Goal: Task Accomplishment & Management: Complete application form

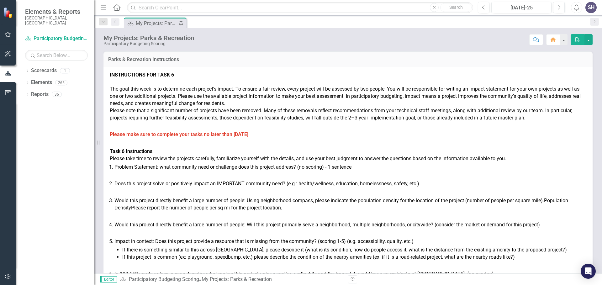
click at [466, 23] on div "Scorecard My Projects: Parks & Recreation Pin" at bounding box center [355, 23] width 464 height 10
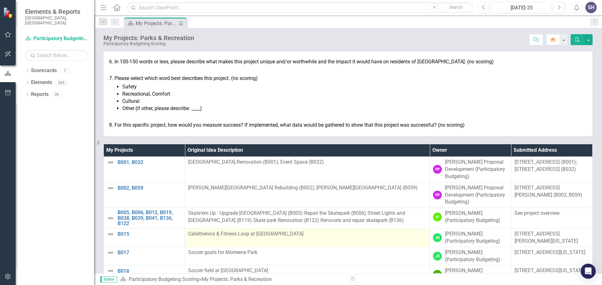
scroll to position [219, 0]
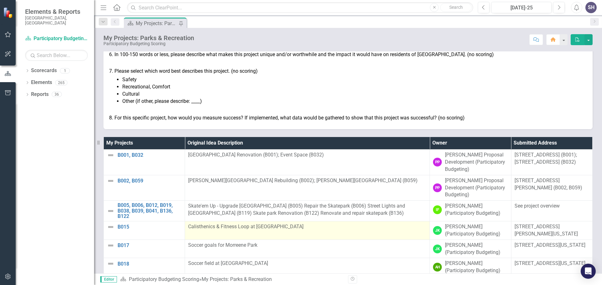
click at [286, 239] on td "Calisthenics & Fitness Loop at Birchwood Park" at bounding box center [307, 230] width 245 height 18
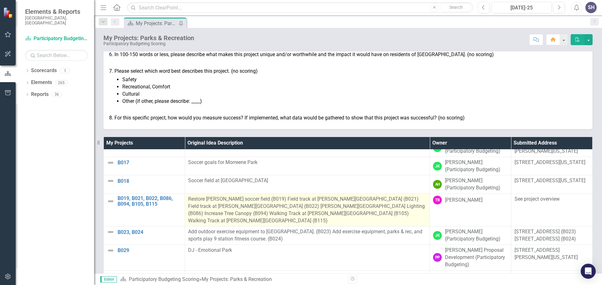
scroll to position [94, 0]
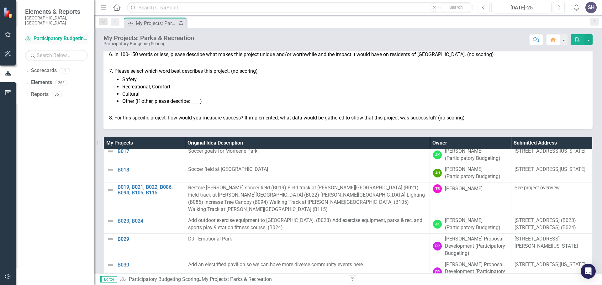
click at [56, 35] on link "Scorecard Participatory Budgeting Scoring" at bounding box center [56, 38] width 63 height 7
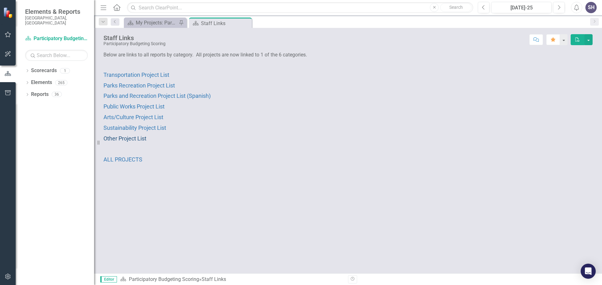
click at [129, 138] on span "Other Project List" at bounding box center [124, 138] width 43 height 7
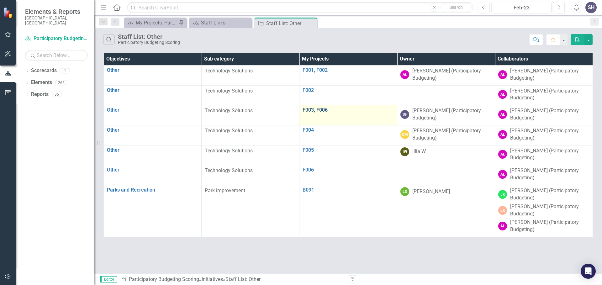
click at [313, 110] on link "F003, F006" at bounding box center [347, 110] width 91 height 6
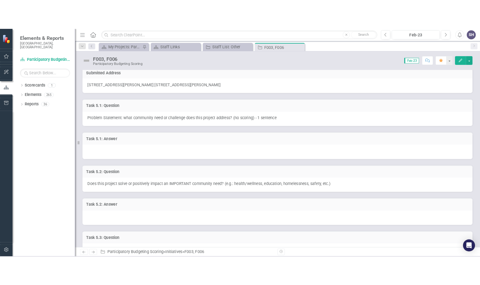
scroll to position [63, 0]
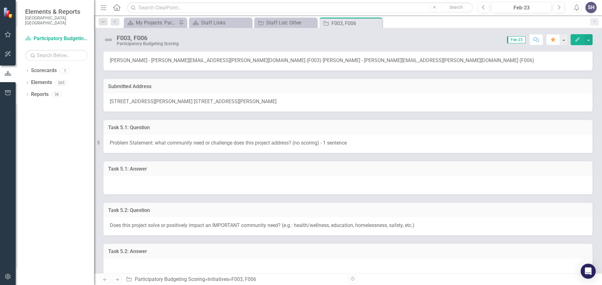
click at [137, 168] on h3 "Task 5.1: Answer" at bounding box center [347, 169] width 479 height 6
click at [138, 168] on h3 "Task 5.1: Answer" at bounding box center [347, 169] width 479 height 6
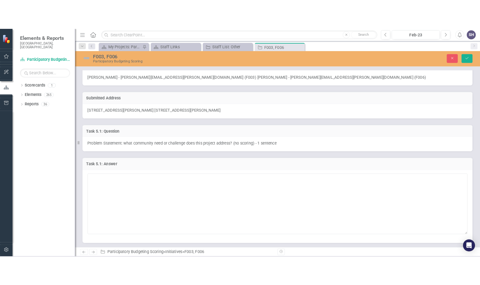
scroll to position [70, 0]
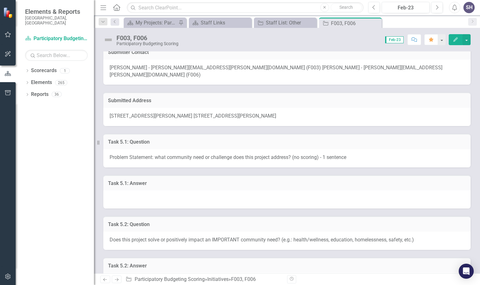
scroll to position [70, 0]
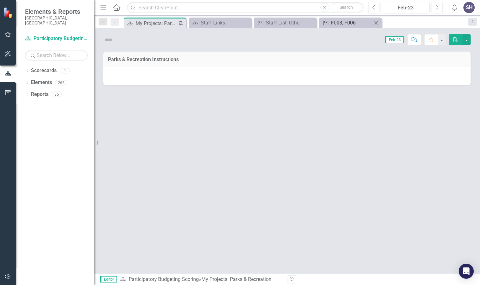
click at [342, 23] on div "F003, F006" at bounding box center [351, 23] width 41 height 8
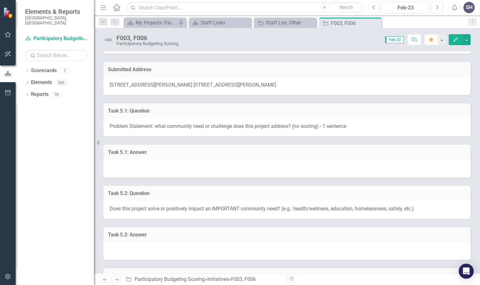
scroll to position [94, 0]
click at [153, 149] on h3 "Task 5.1: Answer" at bounding box center [287, 152] width 358 height 6
click at [154, 149] on h3 "Task 5.1: Answer" at bounding box center [287, 152] width 358 height 6
click at [141, 149] on h3 "Task 5.1: Answer" at bounding box center [287, 152] width 358 height 6
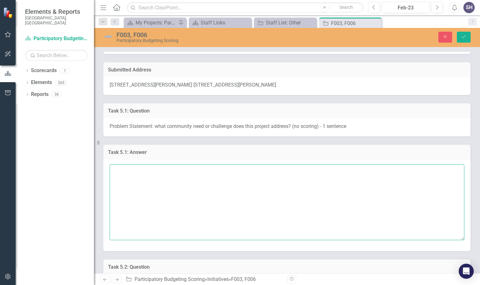
click at [127, 166] on textarea at bounding box center [287, 202] width 355 height 76
paste textarea "This project addresses the challenges faced by [DEMOGRAPHIC_DATA] residents, pa…"
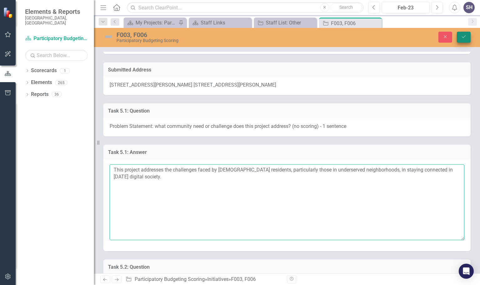
type textarea "This project addresses the challenges faced by [DEMOGRAPHIC_DATA] residents, pa…"
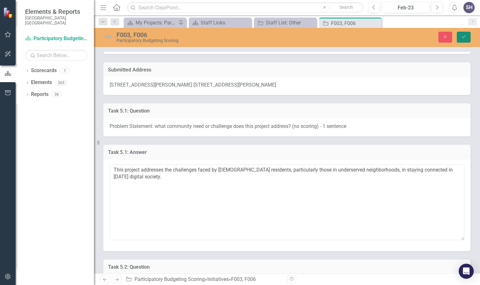
click at [462, 38] on icon "Save" at bounding box center [464, 36] width 6 height 4
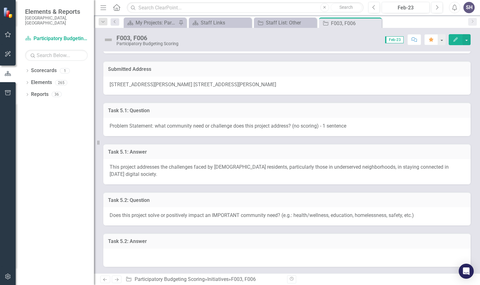
scroll to position [125, 0]
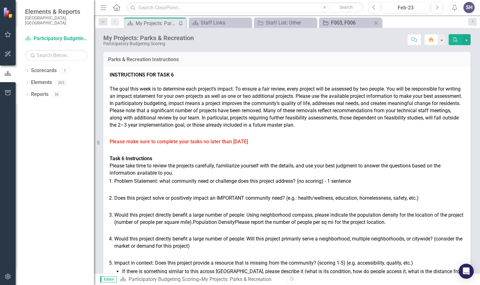
drag, startPoint x: 0, startPoint y: 0, endPoint x: 341, endPoint y: 22, distance: 341.9
click at [341, 22] on div "F003, F006" at bounding box center [351, 23] width 41 height 8
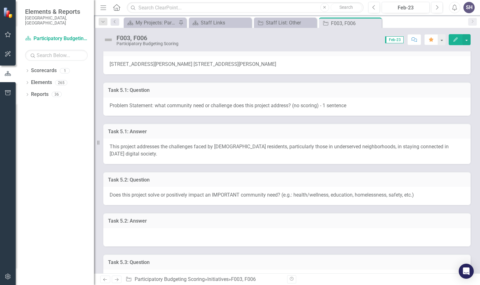
scroll to position [125, 0]
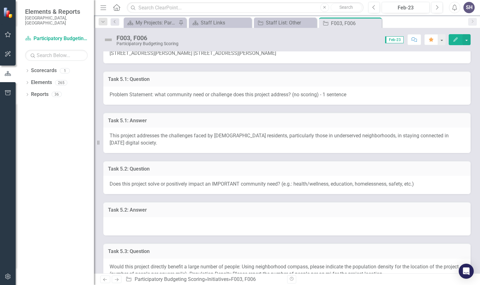
click at [138, 207] on h3 "Task 5.2: Answer" at bounding box center [287, 210] width 358 height 6
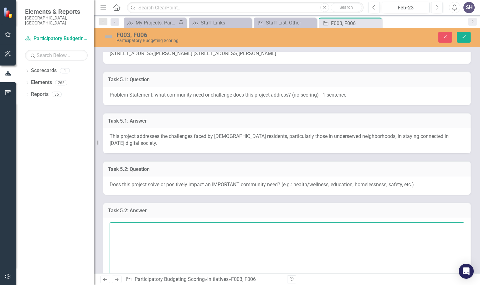
click at [117, 224] on textarea at bounding box center [287, 260] width 355 height 76
paste textarea "This project aims to enhance [PERSON_NAME] quality of life by ensuring equal ac…"
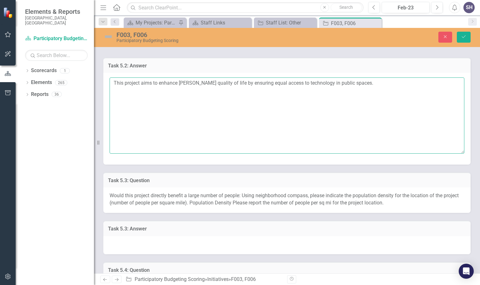
scroll to position [282, 0]
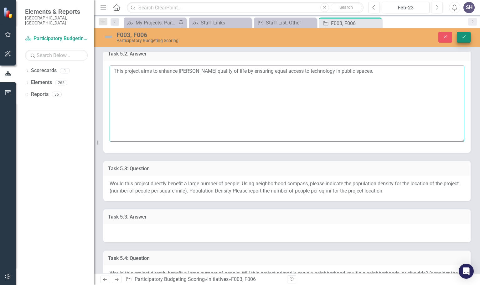
type textarea "This project aims to enhance [PERSON_NAME] quality of life by ensuring equal ac…"
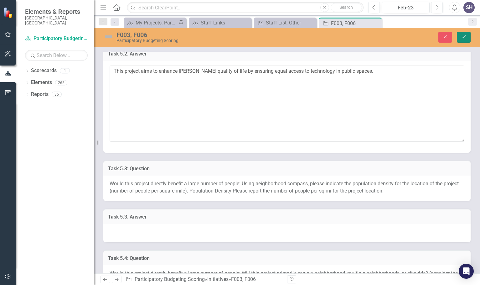
click at [466, 37] on icon "Save" at bounding box center [464, 36] width 6 height 4
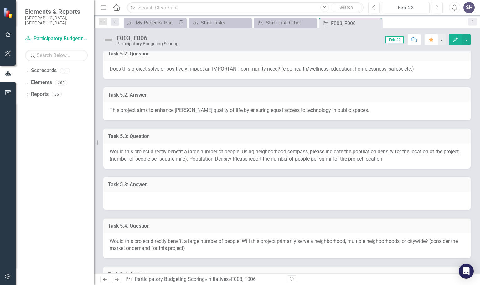
scroll to position [251, 0]
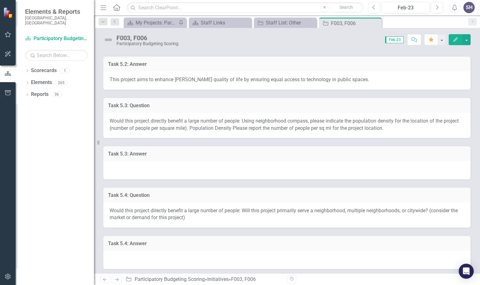
scroll to position [282, 0]
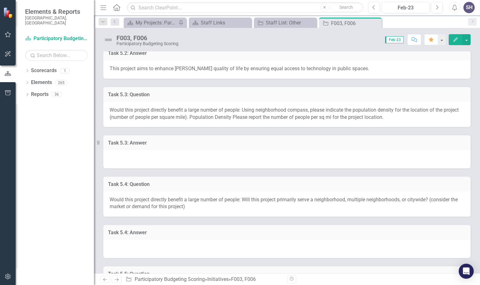
click at [141, 140] on h3 "Task 5.3: Answer" at bounding box center [287, 143] width 358 height 6
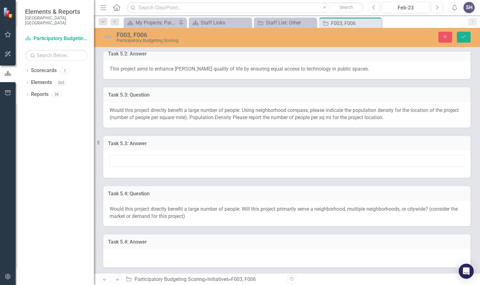
click at [140, 141] on h3 "Task 5.3: Answer" at bounding box center [287, 144] width 358 height 6
click at [116, 155] on input "text" at bounding box center [287, 161] width 355 height 12
paste input "The project, which would directly benefit hundreds of daily passengers and pede…"
type input "Yes, The project, which would directly benefit hundreds of daily passengers and…"
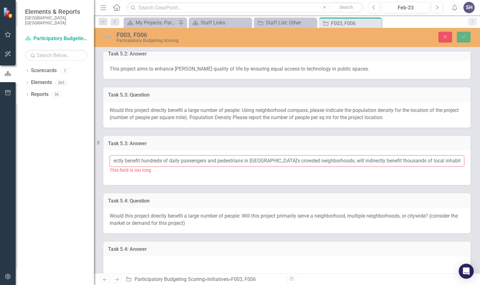
scroll to position [0, 0]
drag, startPoint x: 456, startPoint y: 154, endPoint x: 111, endPoint y: 154, distance: 344.6
click at [111, 155] on input "Yes, The project, which would directly benefit hundreds of daily passengers and…" at bounding box center [287, 161] width 355 height 12
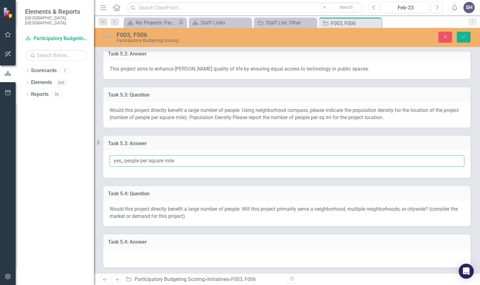
drag, startPoint x: 116, startPoint y: 154, endPoint x: 110, endPoint y: 154, distance: 6.0
click at [110, 155] on input "yes,, people per square mile" at bounding box center [287, 161] width 355 height 12
click at [126, 155] on input "Yes,, people per square mile" at bounding box center [287, 161] width 355 height 12
type input "Yes, 2,600 people per square mile"
click at [465, 37] on icon "Save" at bounding box center [464, 36] width 6 height 4
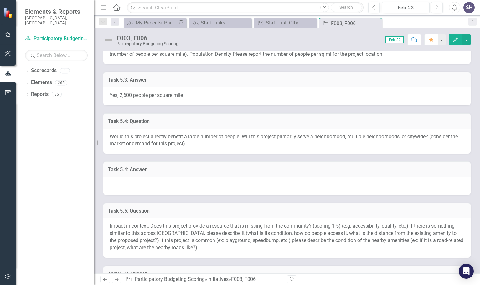
scroll to position [345, 0]
click at [138, 167] on h3 "Task 5.4: Answer" at bounding box center [287, 170] width 358 height 6
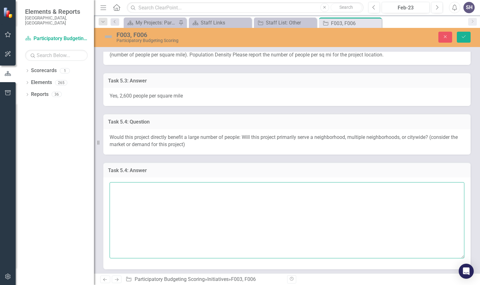
click at [124, 182] on textarea at bounding box center [287, 220] width 355 height 76
paste textarea "This project aims to serve multiple neighborhoods in [GEOGRAPHIC_DATA], focusin…"
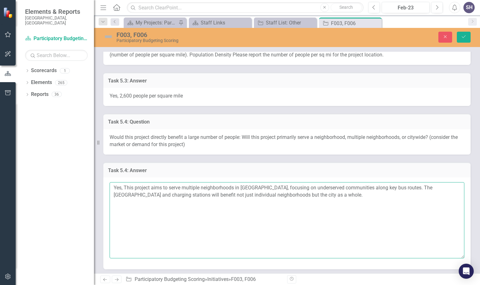
click at [125, 182] on textarea "Yes, This project aims to serve multiple neighborhoods in [GEOGRAPHIC_DATA], fo…" at bounding box center [287, 220] width 355 height 76
type textarea "Yes, this project aims to serve multiple neighborhoods in [GEOGRAPHIC_DATA], fo…"
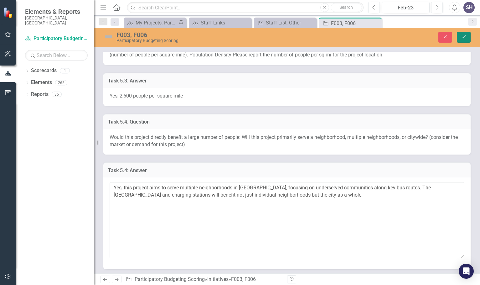
click at [465, 36] on icon "Save" at bounding box center [464, 36] width 6 height 4
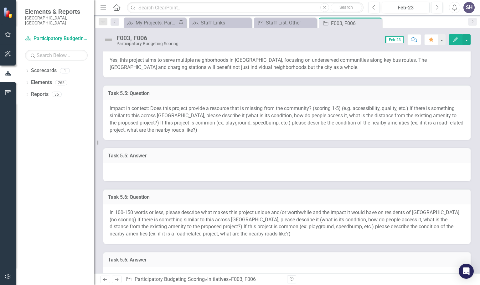
scroll to position [470, 0]
click at [138, 153] on h3 "Task 5.5: Answer" at bounding box center [287, 156] width 358 height 6
click at [139, 153] on h3 "Task 5.5: Answer" at bounding box center [287, 156] width 358 height 6
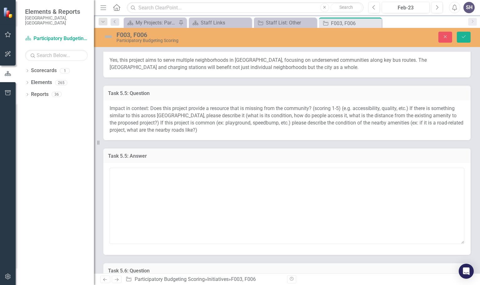
drag, startPoint x: 151, startPoint y: 99, endPoint x: 172, endPoint y: 101, distance: 21.3
click at [172, 105] on span "Impact in context: Does this project provide a resource that is missing from th…" at bounding box center [287, 119] width 354 height 28
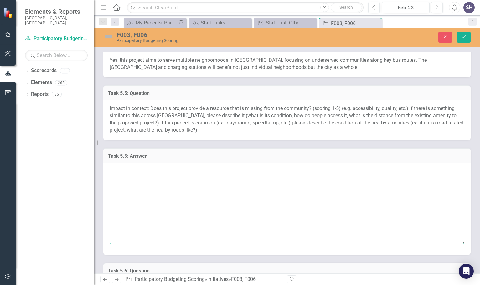
click at [124, 174] on textarea at bounding box center [287, 206] width 355 height 76
paste textarea "This project offers a missing resource in [GEOGRAPHIC_DATA], as there are no de…"
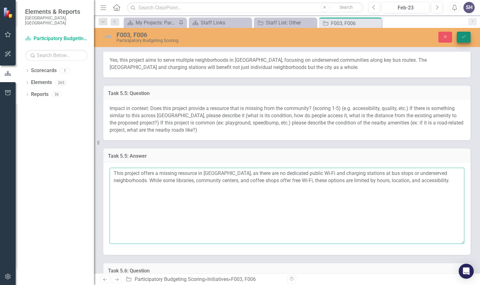
type textarea "This project offers a missing resource in [GEOGRAPHIC_DATA], as there are no de…"
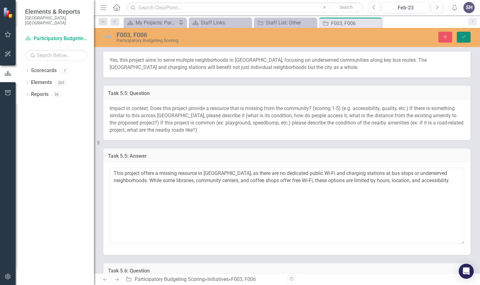
click at [462, 36] on icon "Save" at bounding box center [464, 36] width 6 height 4
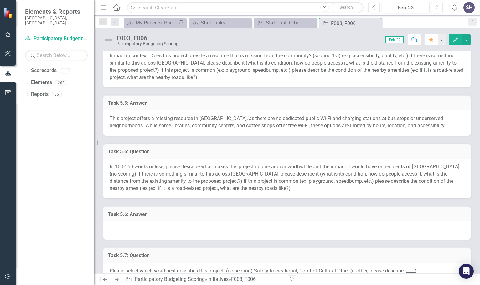
scroll to position [533, 0]
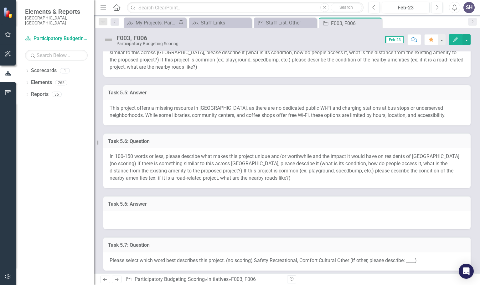
click at [148, 201] on h3 "Task 5.6: Answer" at bounding box center [287, 204] width 358 height 6
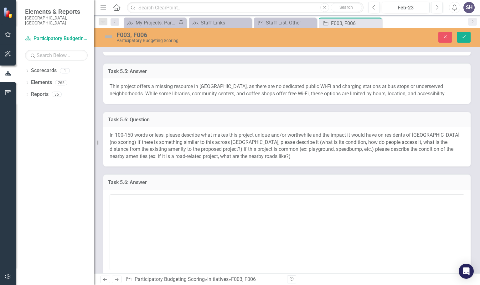
scroll to position [595, 0]
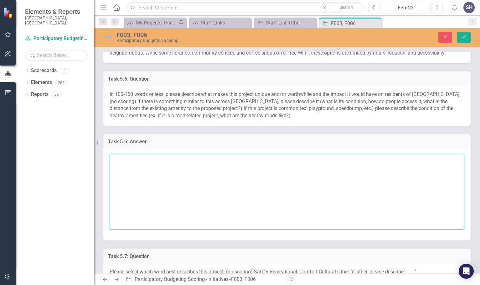
click at [117, 154] on textarea at bounding box center [287, 192] width 355 height 76
paste textarea "The Wi-Fi and Charging Stations Project in [GEOGRAPHIC_DATA] provides free inte…"
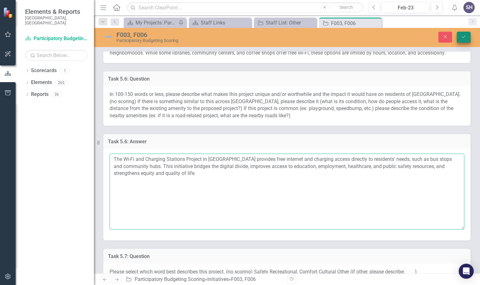
type textarea "The Wi-Fi and Charging Stations Project in [GEOGRAPHIC_DATA] provides free inte…"
click at [464, 35] on icon "Save" at bounding box center [464, 36] width 6 height 4
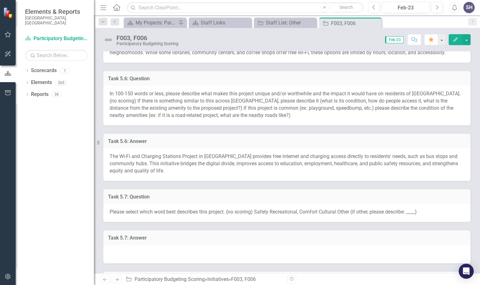
click at [141, 235] on h3 "Task 5.7: Answer" at bounding box center [287, 238] width 358 height 6
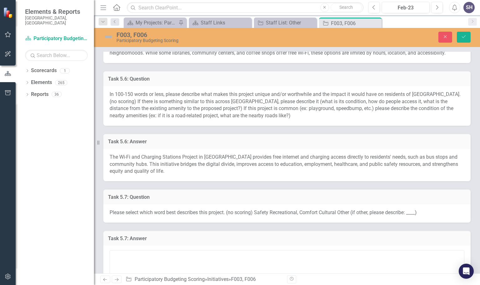
click at [261, 209] on span "Please select which word best describes this project. (no scoring) Safety Recre…" at bounding box center [263, 212] width 307 height 6
drag, startPoint x: 123, startPoint y: 250, endPoint x: 128, endPoint y: 250, distance: 5.0
click at [125, 250] on textarea at bounding box center [287, 288] width 355 height 76
drag, startPoint x: 129, startPoint y: 248, endPoint x: 178, endPoint y: 248, distance: 48.6
click at [177, 250] on textarea "Safety Recreational" at bounding box center [287, 288] width 355 height 76
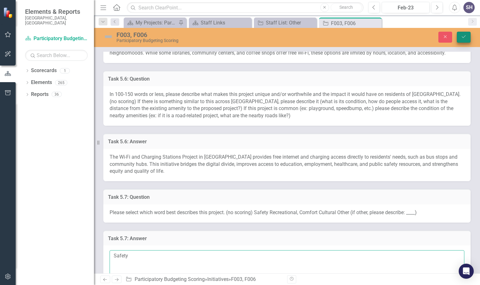
type textarea "Safety"
click at [467, 36] on button "Save" at bounding box center [464, 37] width 14 height 11
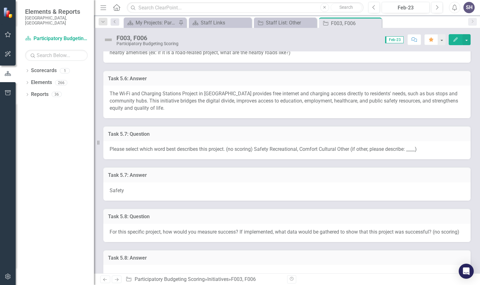
scroll to position [689, 0]
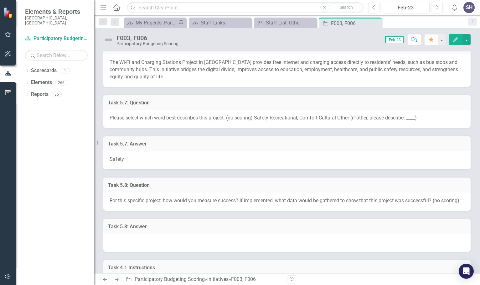
click at [445, 22] on div "Scorecard My Projects: Parks & Recreation Pin Scorecard Staff Links Close Initi…" at bounding box center [294, 23] width 343 height 10
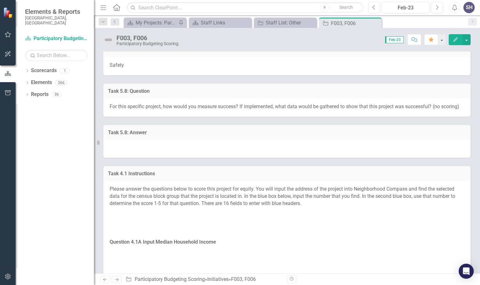
scroll to position [772, 0]
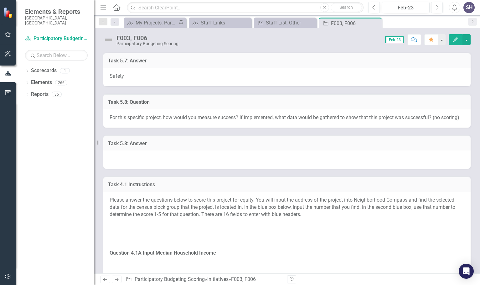
click at [149, 146] on h3 "Task 5.8: Answer" at bounding box center [287, 144] width 358 height 6
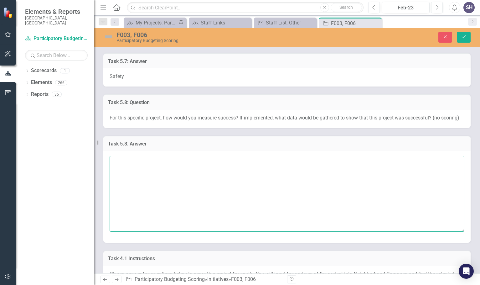
click at [119, 164] on textarea at bounding box center [287, 194] width 355 height 76
paste textarea "The project's success can be measured through quantitative data like usage and …"
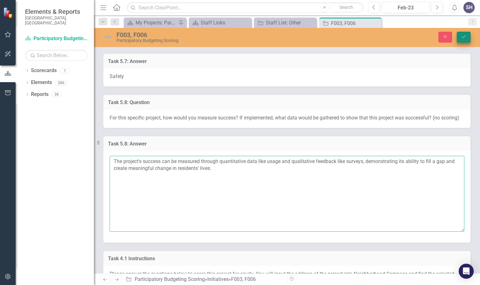
type textarea "The project's success can be measured through quantitative data like usage and …"
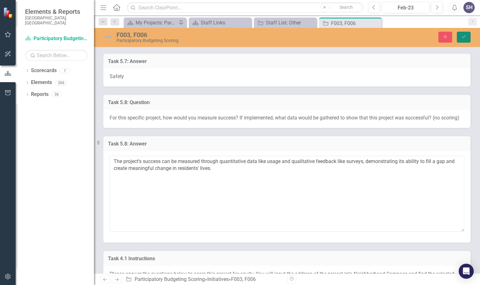
click at [464, 36] on icon "Save" at bounding box center [464, 36] width 6 height 4
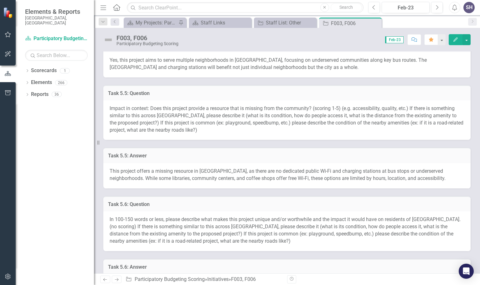
scroll to position [439, 0]
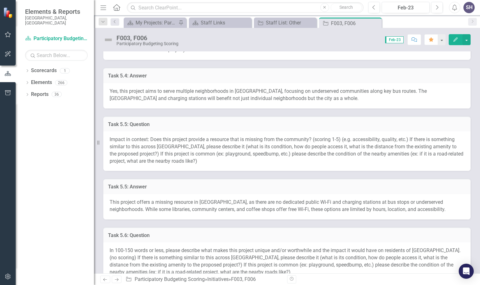
click at [321, 140] on span "Impact in context: Does this project provide a resource that is missing from th…" at bounding box center [287, 150] width 354 height 28
click at [159, 184] on h3 "Task 5.5: Answer" at bounding box center [287, 187] width 358 height 6
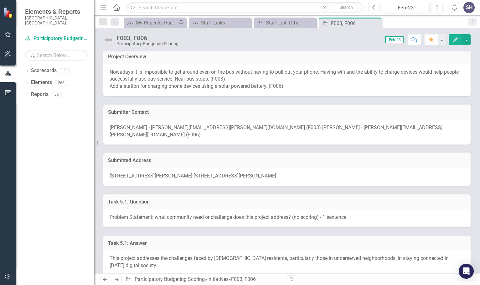
scroll to position [0, 0]
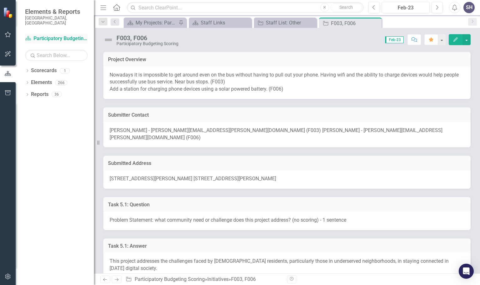
click at [62, 35] on link "Scorecard Participatory Budgeting Scoring" at bounding box center [56, 38] width 63 height 7
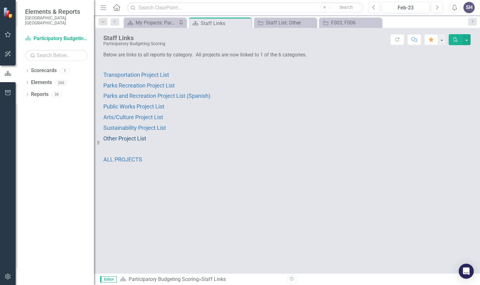
click at [132, 139] on span "Other Project List" at bounding box center [124, 138] width 43 height 7
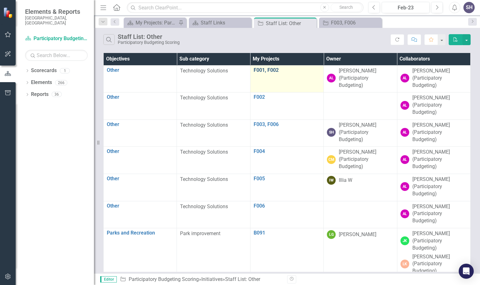
click at [261, 70] on link "F001, F002" at bounding box center [287, 70] width 67 height 6
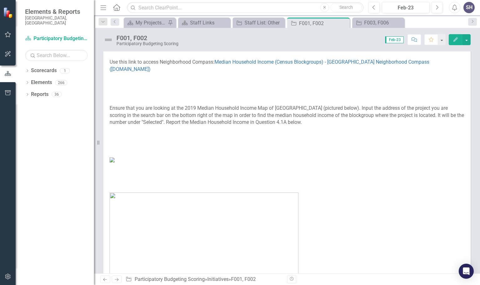
scroll to position [940, 0]
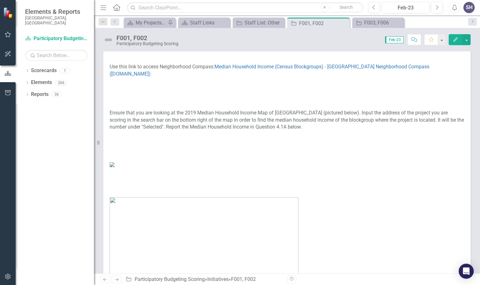
click at [465, 9] on div "SH" at bounding box center [469, 7] width 11 height 11
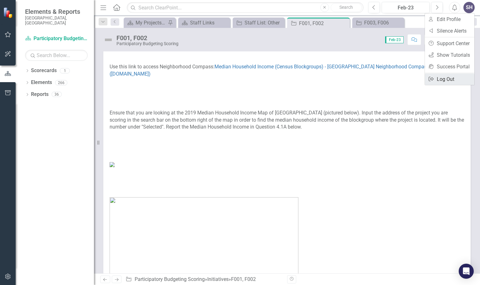
click at [446, 79] on link "Logout Log Out" at bounding box center [450, 79] width 50 height 12
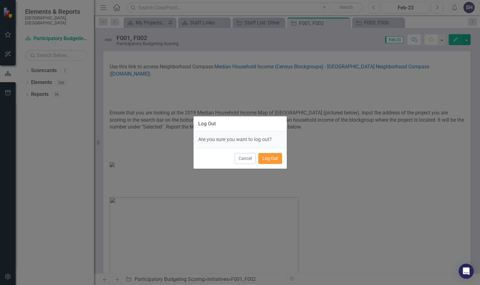
click at [271, 159] on button "Log Out" at bounding box center [270, 158] width 24 height 11
